Goal: Task Accomplishment & Management: Manage account settings

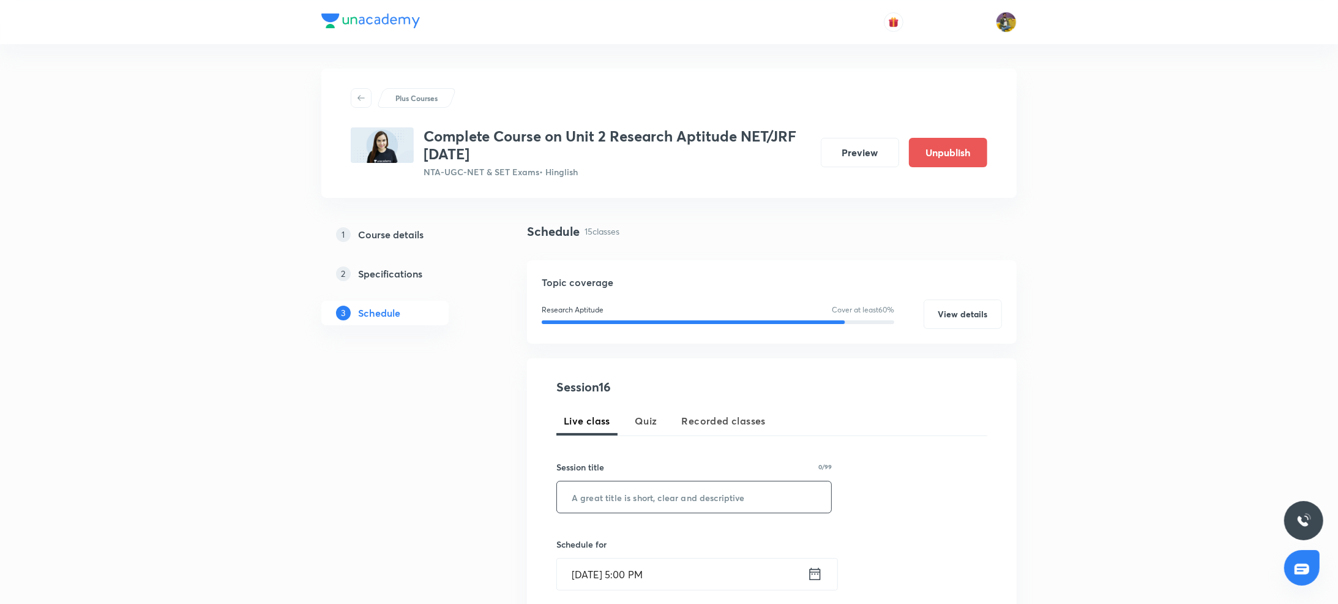
click at [646, 401] on div "Session 16 Live class Quiz Recorded classes Session title 0/99 ​ Schedule for […" at bounding box center [771, 586] width 431 height 417
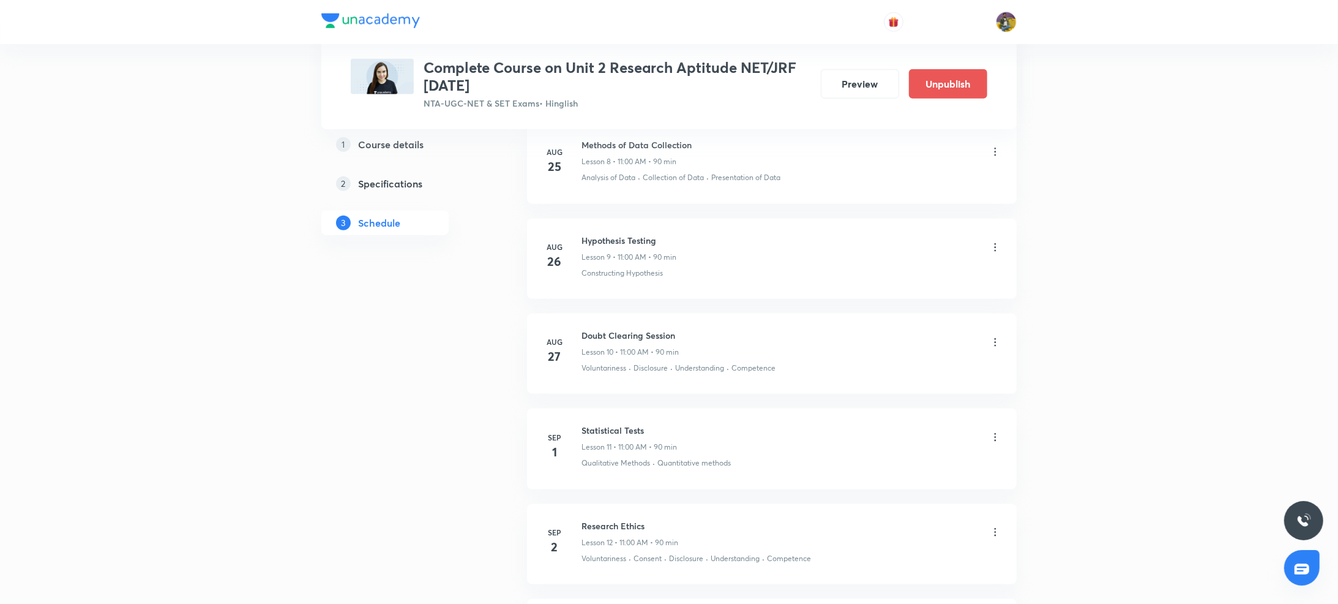
scroll to position [1674, 0]
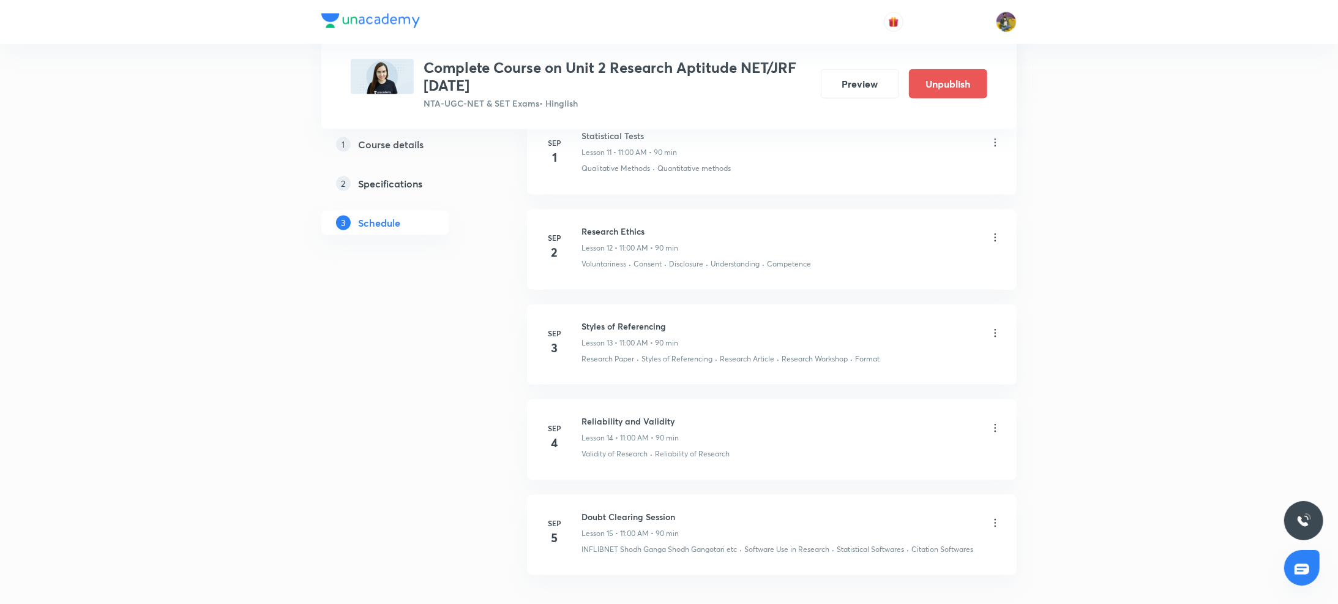
click at [996, 335] on icon at bounding box center [995, 333] width 12 height 12
click at [879, 365] on p "Edit" at bounding box center [879, 366] width 15 height 13
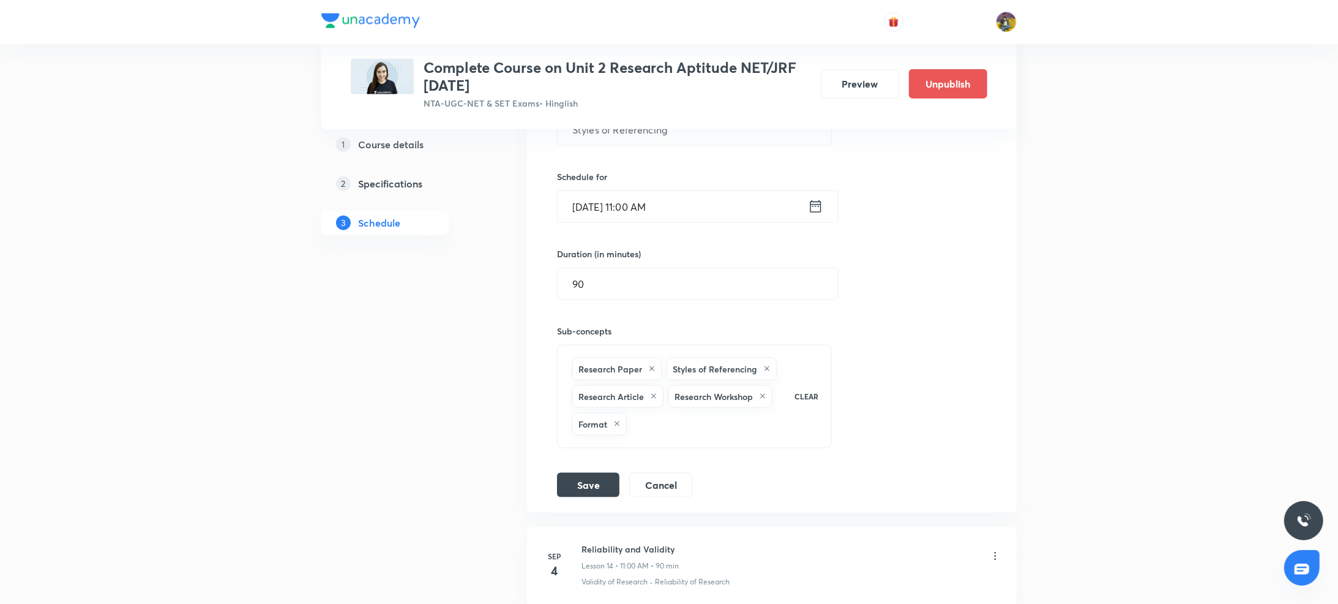
scroll to position [1506, 0]
click at [586, 295] on input "90" at bounding box center [698, 284] width 280 height 31
type input "120"
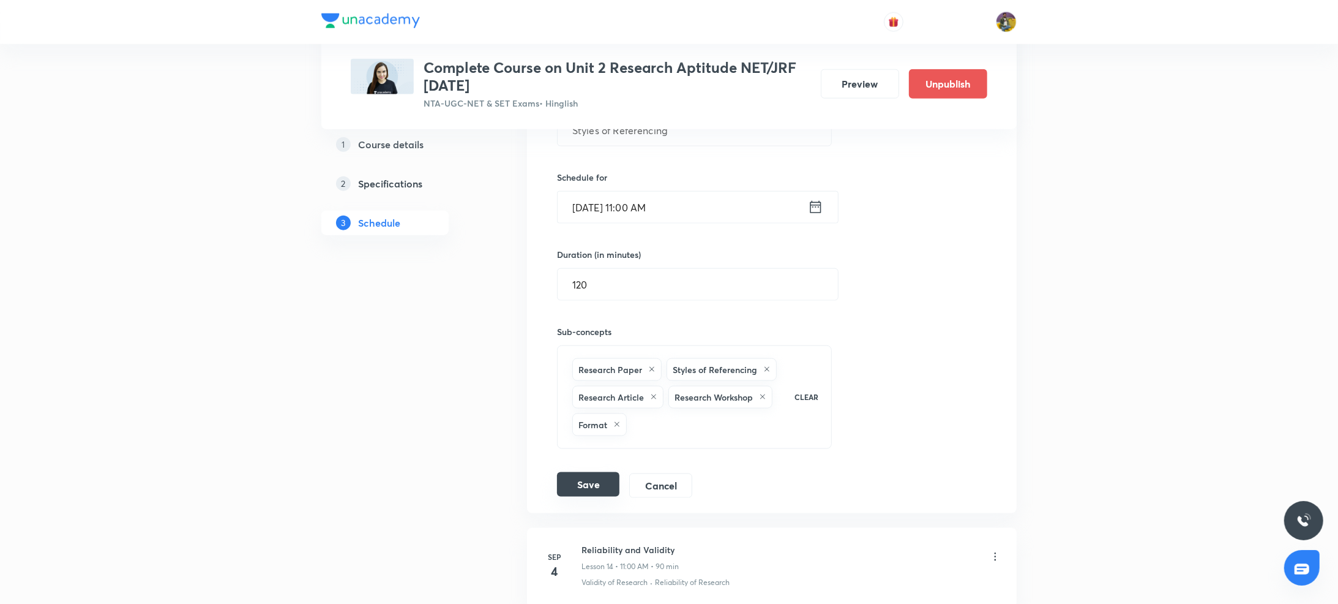
click at [584, 495] on button "Save" at bounding box center [588, 484] width 62 height 24
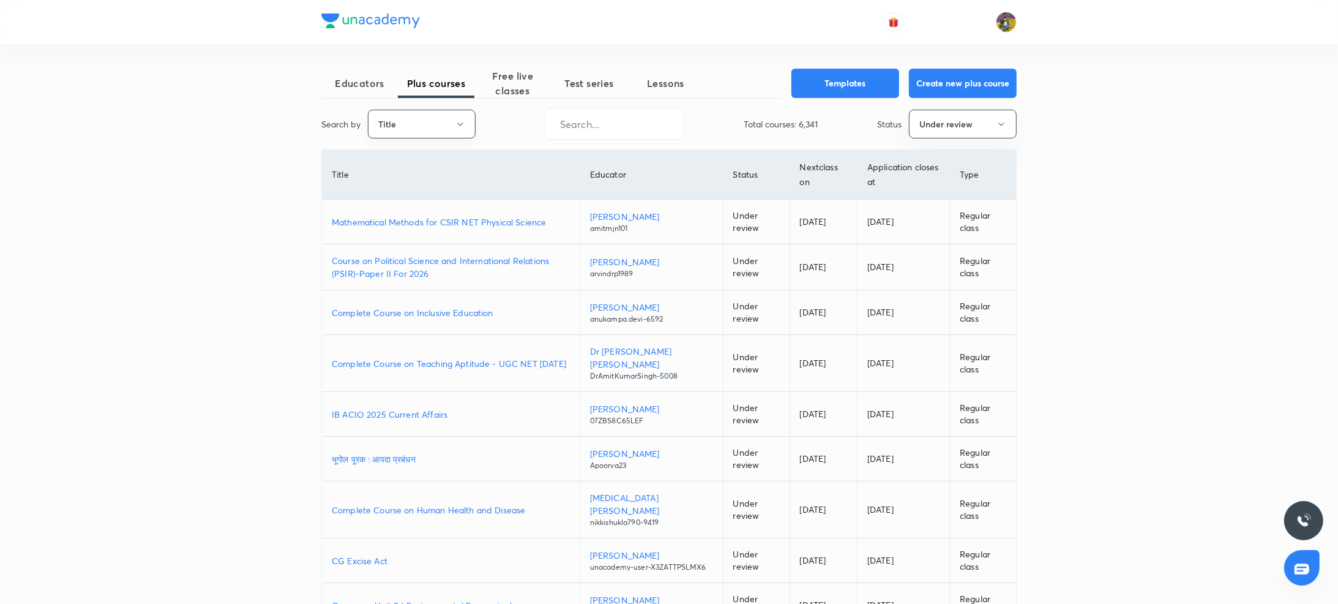
click at [449, 122] on button "Title" at bounding box center [422, 124] width 108 height 29
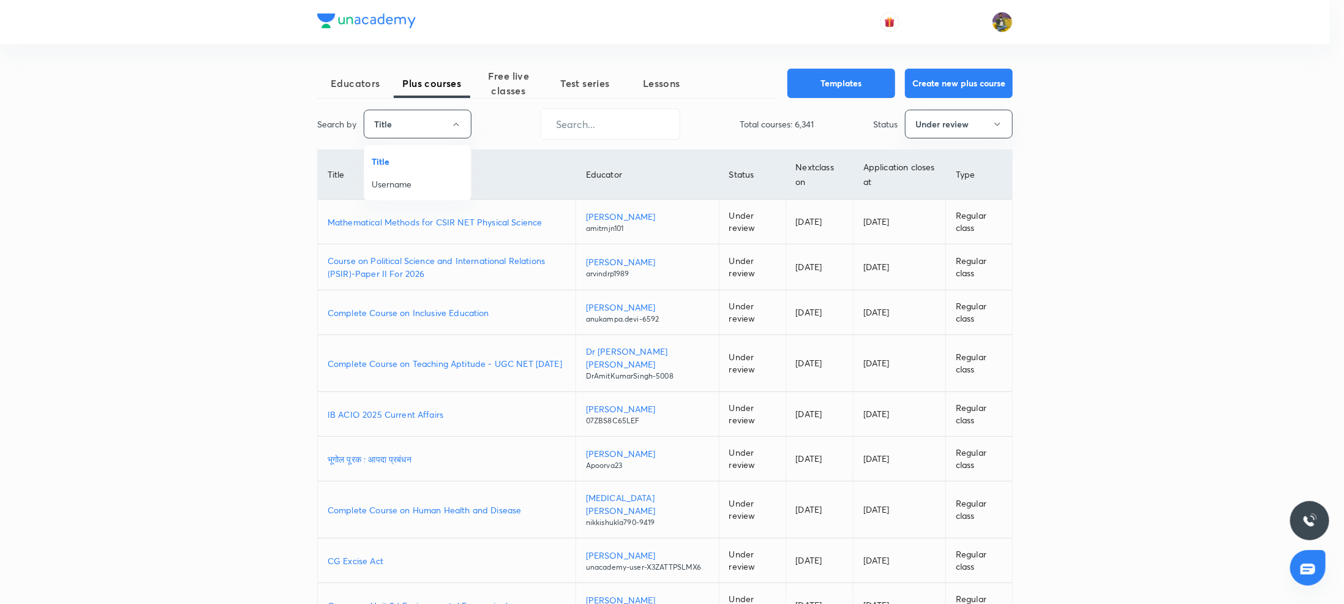
click at [399, 186] on span "Username" at bounding box center [418, 184] width 92 height 13
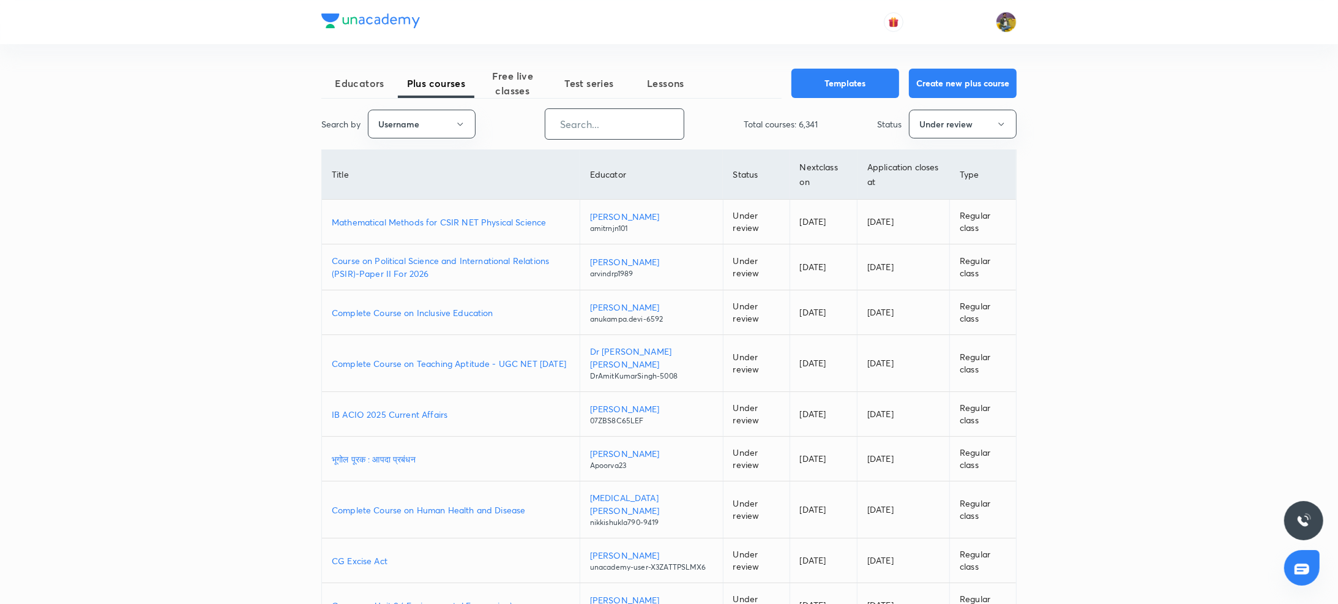
paste input "Shikhasharma-9633"
click at [601, 124] on input "Shikhasharma-9633" at bounding box center [614, 123] width 138 height 31
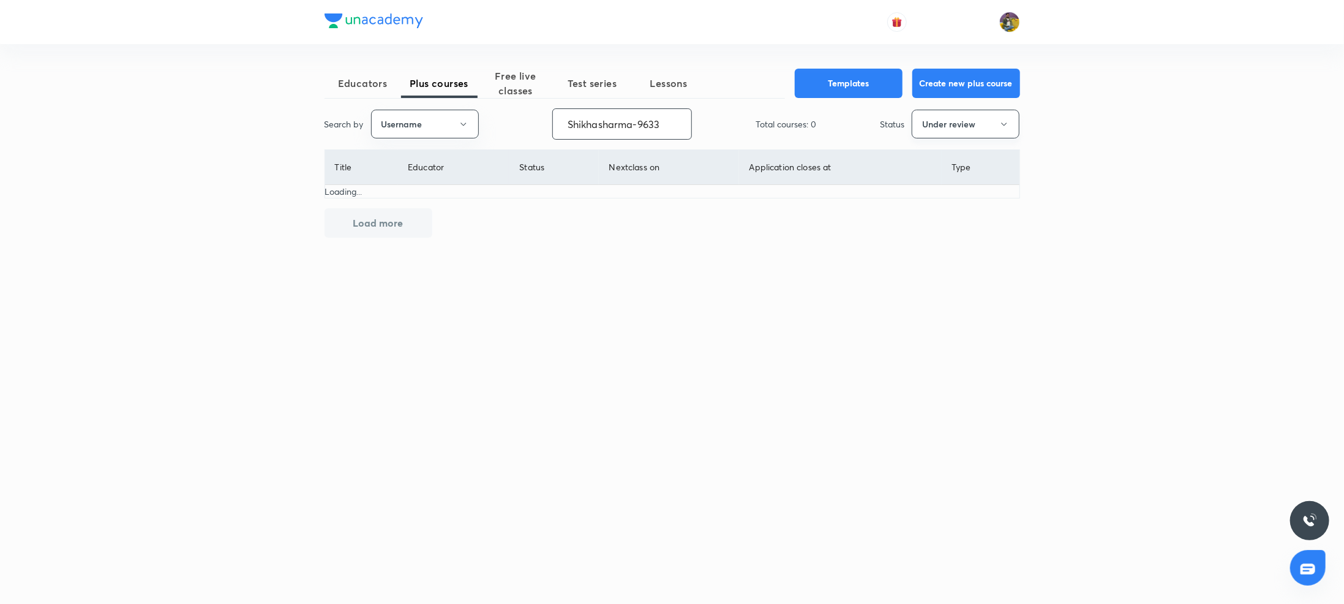
type input "Shikhasharma-9633"
click at [989, 124] on button "Under review" at bounding box center [965, 124] width 108 height 29
click at [928, 228] on span "Live" at bounding box center [966, 229] width 92 height 13
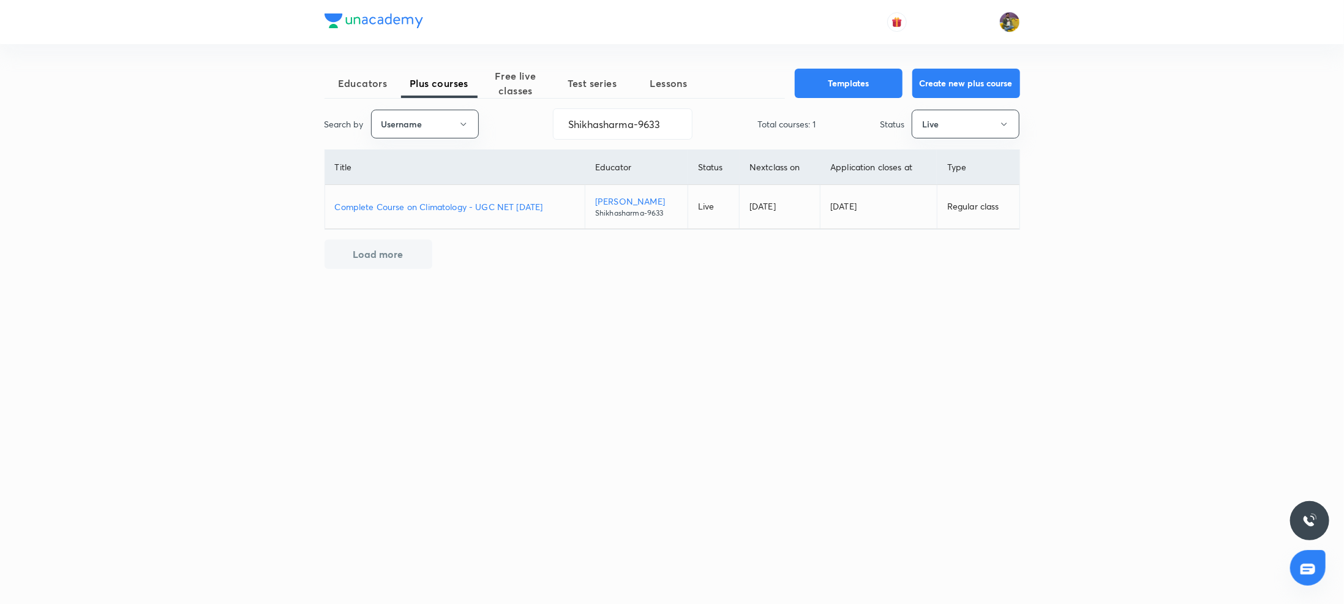
click at [533, 206] on p "Complete Course on Climatology - UGC NET Dec 2025" at bounding box center [455, 206] width 241 height 13
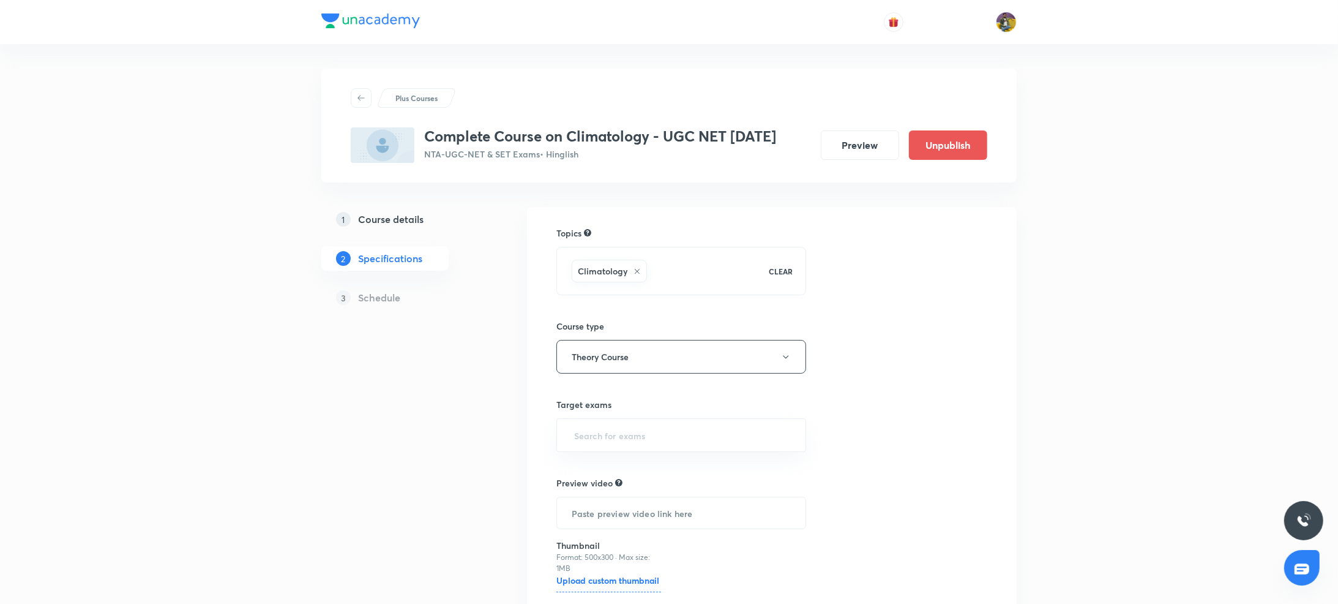
click at [402, 221] on h5 "Course details" at bounding box center [390, 219] width 65 height 15
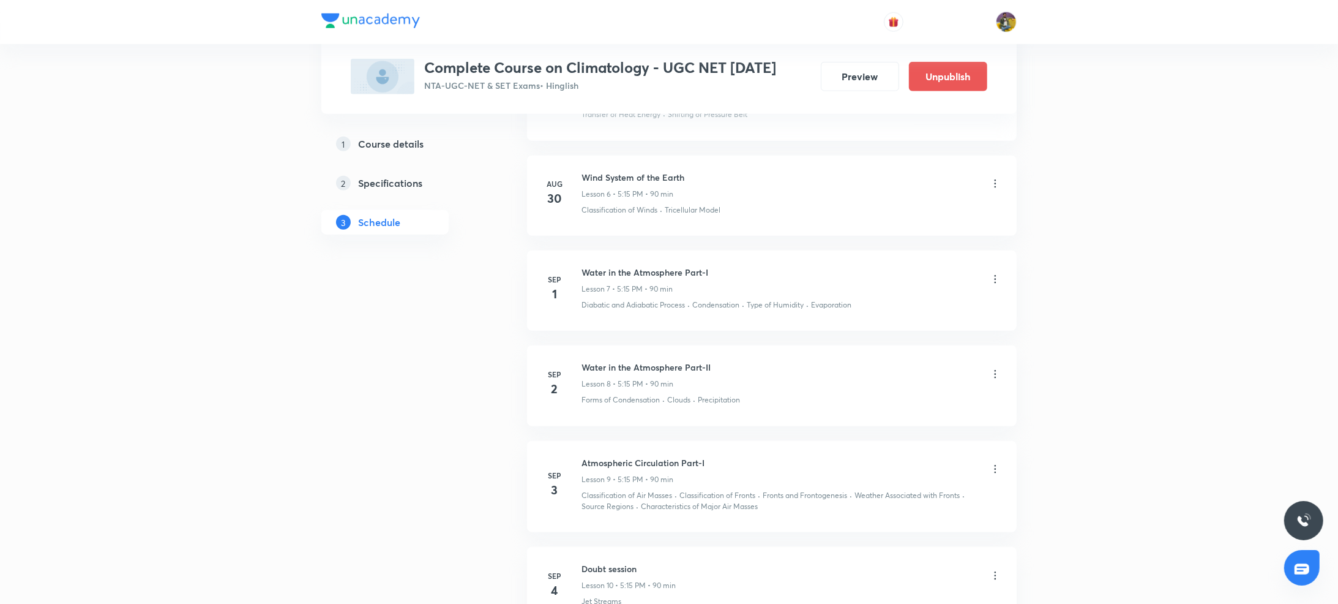
scroll to position [1181, 0]
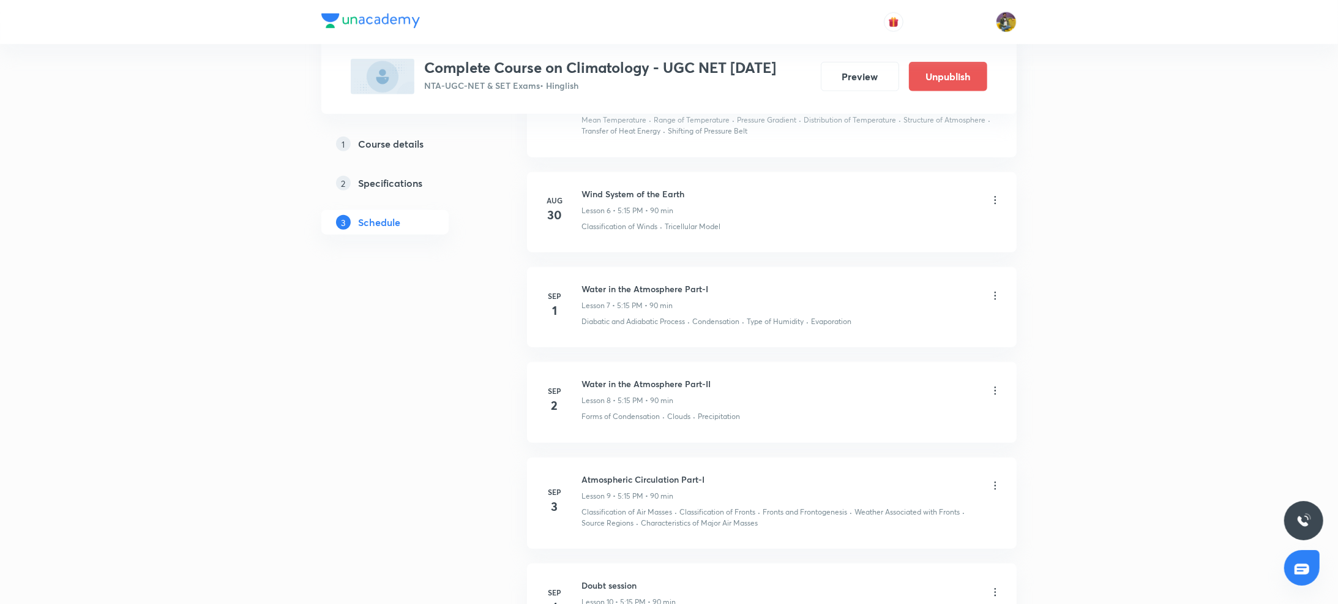
click at [997, 391] on icon at bounding box center [995, 390] width 12 height 12
click at [883, 422] on p "Edit" at bounding box center [879, 423] width 15 height 13
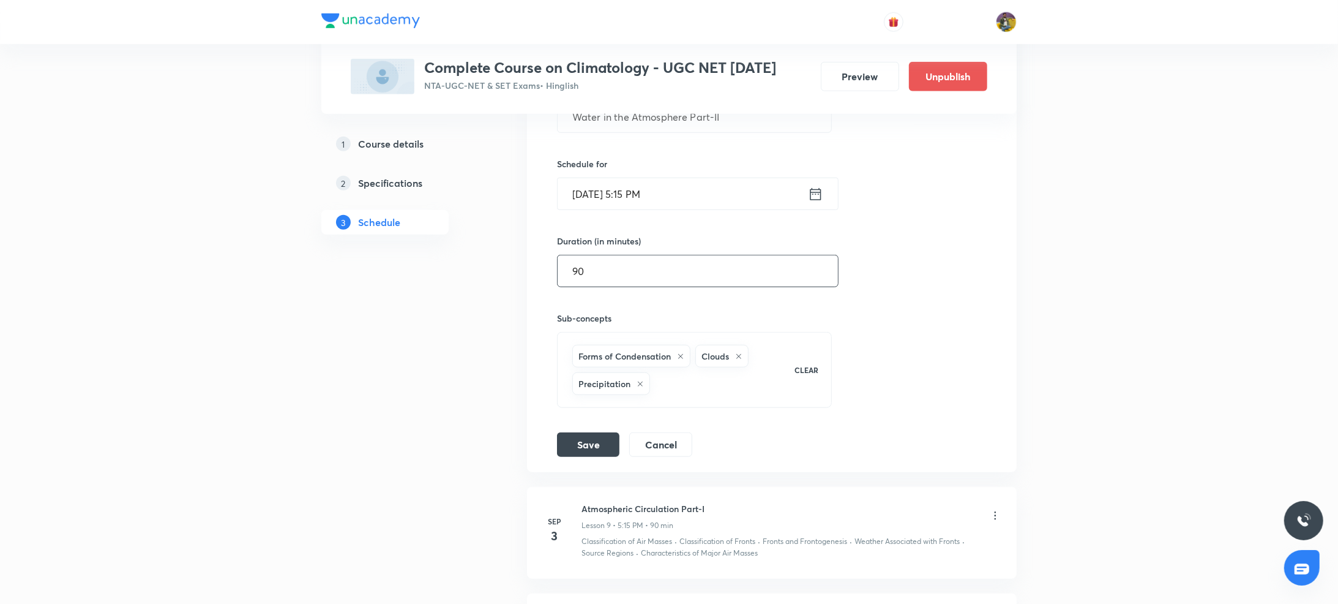
scroll to position [1059, 0]
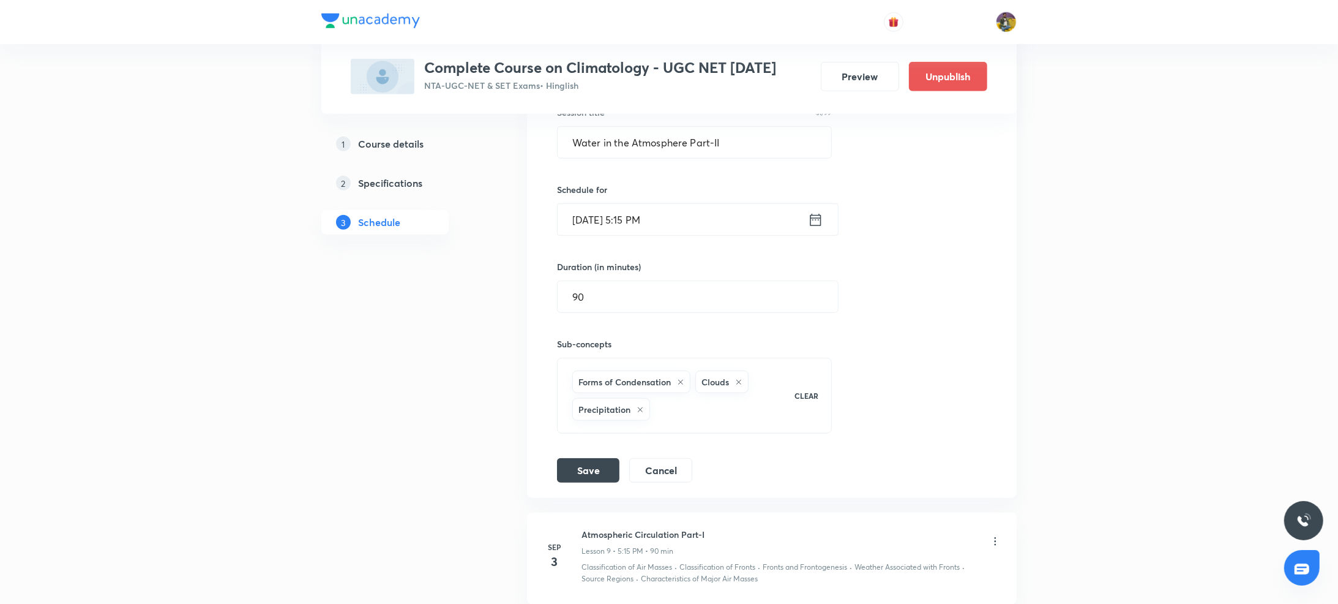
click at [589, 223] on input "Sep 2, 2025, 5:15 PM" at bounding box center [683, 219] width 250 height 31
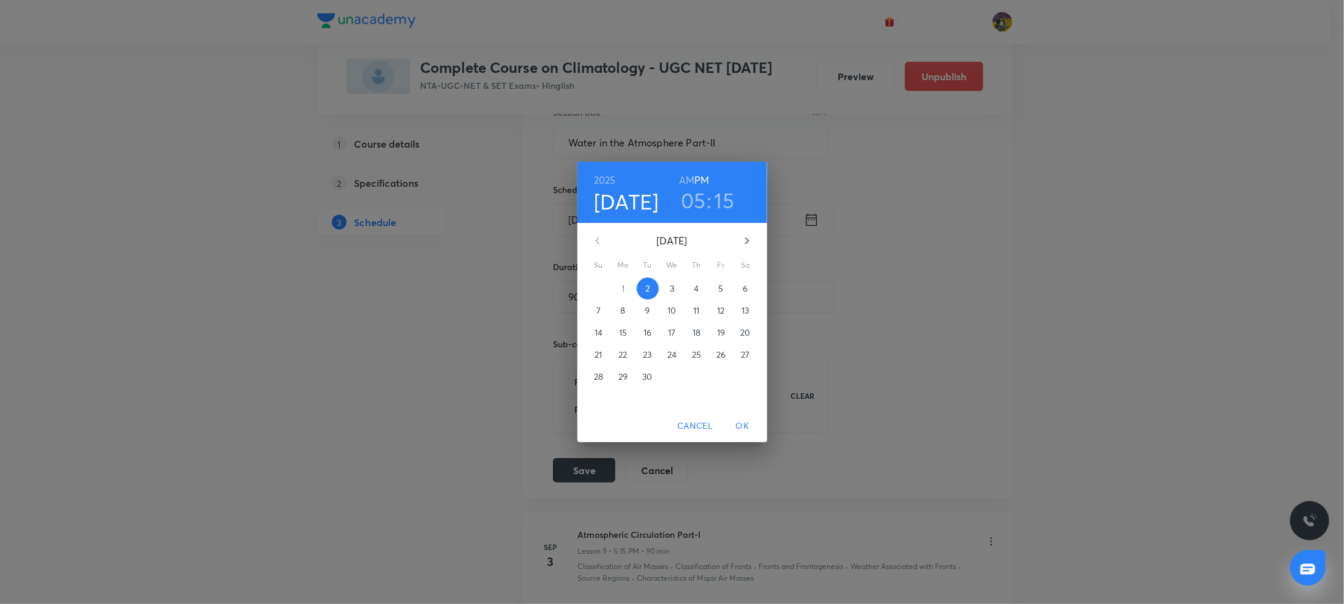
click at [593, 313] on span "7" at bounding box center [599, 310] width 22 height 12
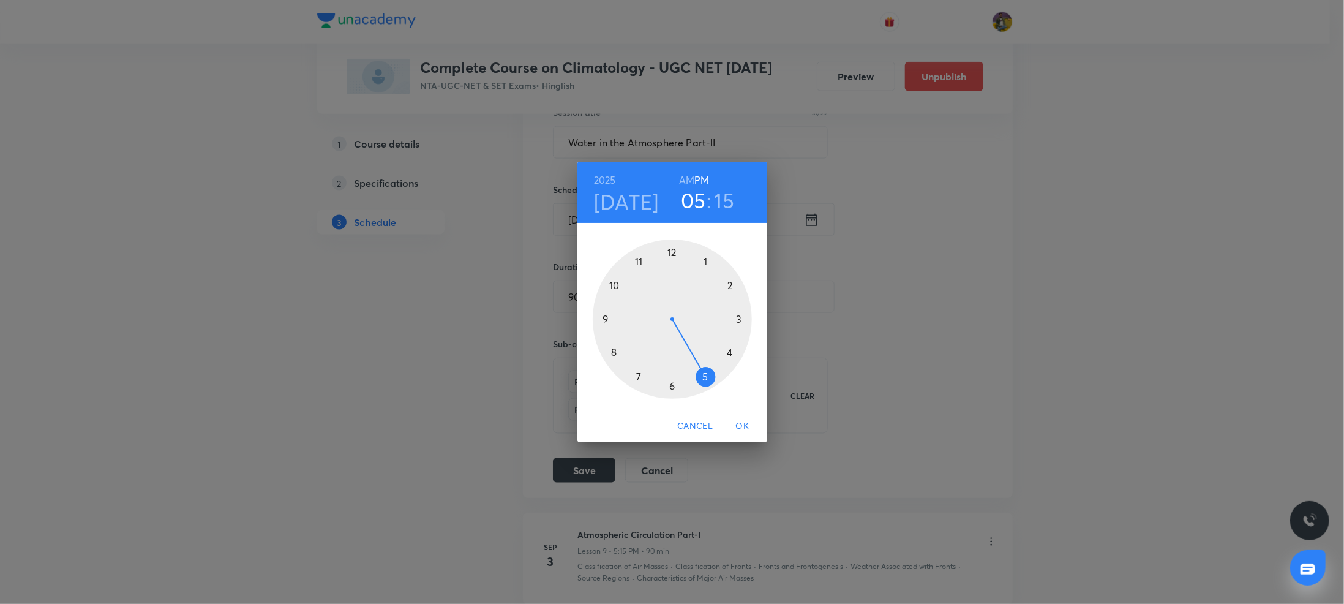
click at [611, 285] on div at bounding box center [672, 318] width 159 height 159
click at [686, 178] on h6 "AM" at bounding box center [686, 179] width 15 height 17
click at [673, 252] on div at bounding box center [672, 318] width 159 height 159
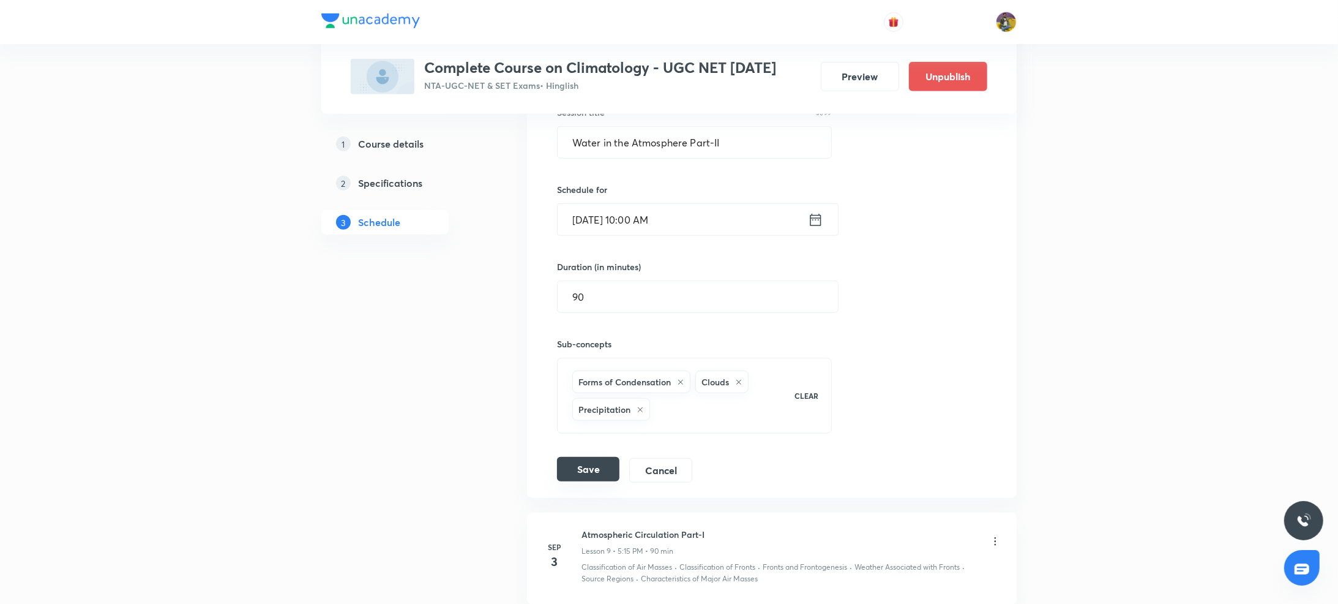
click at [593, 470] on button "Save" at bounding box center [588, 469] width 62 height 24
